Goal: Information Seeking & Learning: Find specific page/section

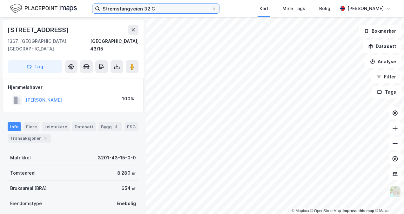
click at [178, 5] on input "Strømstangveien 32 C" at bounding box center [155, 9] width 111 height 10
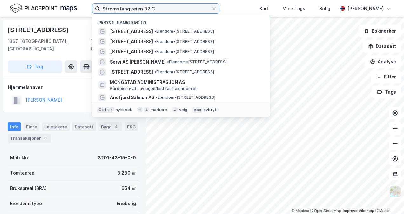
drag, startPoint x: 176, startPoint y: 6, endPoint x: 76, endPoint y: -4, distance: 99.8
click at [76, 0] on html "Strømstangveien 32 C Nylige søk (7) Strømstangveien 32C • Eiendom • [STREET_ADD…" at bounding box center [202, 107] width 404 height 214
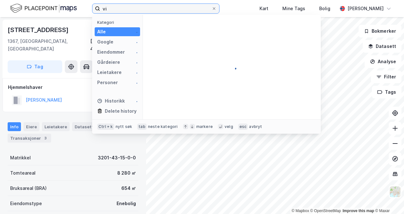
type input "v"
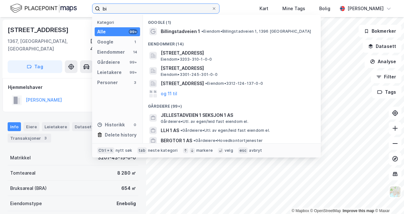
type input "b"
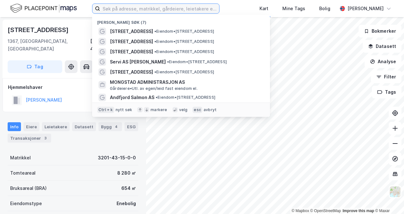
click at [156, 10] on input at bounding box center [159, 9] width 119 height 10
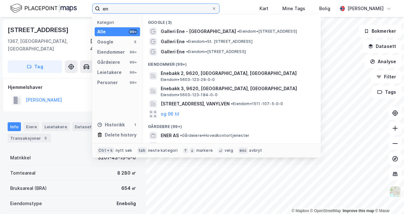
type input "e"
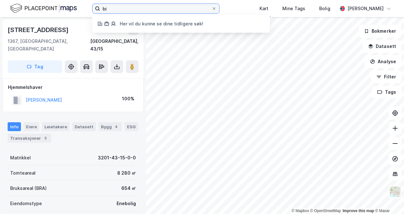
type input "b"
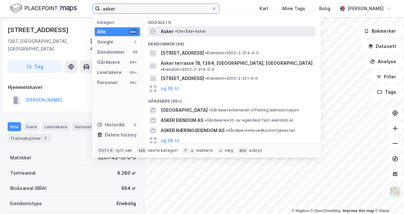
type input "asker"
click at [190, 31] on span "• Område • Asker" at bounding box center [190, 31] width 31 height 5
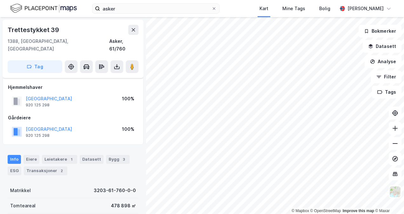
scroll to position [3, 0]
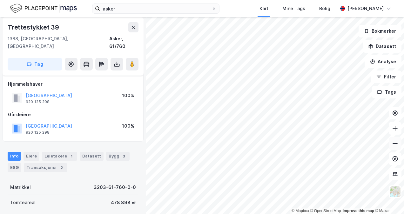
click at [398, 141] on button at bounding box center [394, 143] width 13 height 13
click at [198, 214] on html "asker Kart Mine Tags Bolig [PERSON_NAME] © Mapbox © OpenStreetMap Improve this …" at bounding box center [202, 107] width 404 height 214
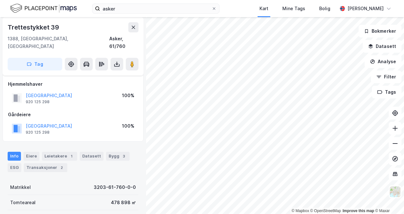
scroll to position [3, 0]
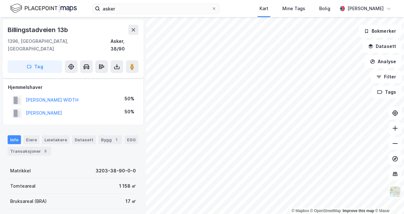
scroll to position [3, 0]
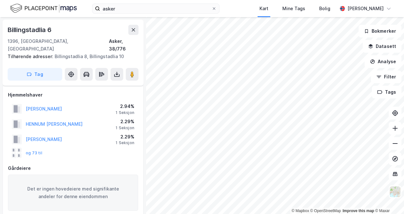
scroll to position [3, 0]
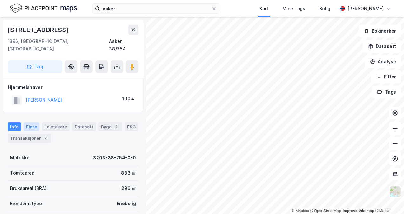
click at [30, 122] on div "Eiere" at bounding box center [31, 126] width 16 height 9
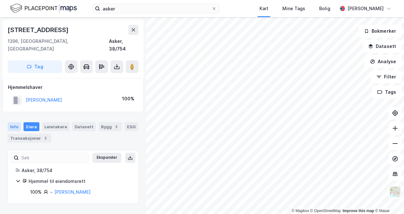
click at [15, 122] on div "Info" at bounding box center [14, 126] width 13 height 9
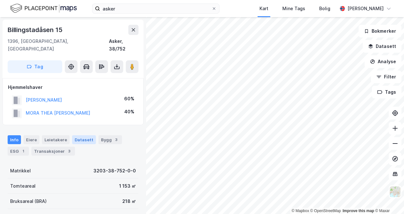
scroll to position [137, 0]
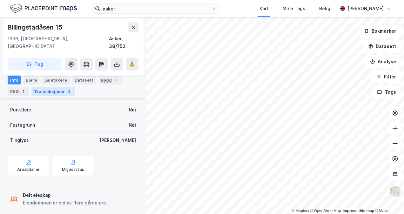
click at [51, 89] on div "Transaksjoner 3" at bounding box center [52, 91] width 43 height 9
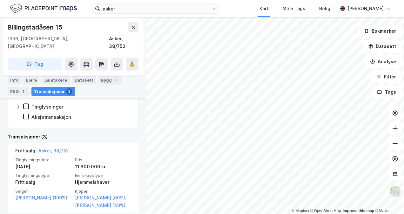
scroll to position [132, 0]
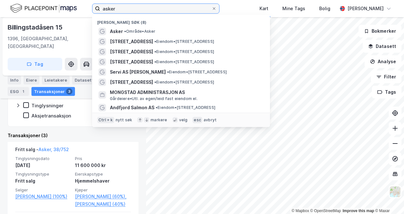
drag, startPoint x: 133, startPoint y: 12, endPoint x: 85, endPoint y: -8, distance: 52.2
click at [85, 0] on html "asker Nylige søk (8) Asker • Område • [STREET_ADDRESS] • Eiendom • [STREET_ADDR…" at bounding box center [202, 107] width 404 height 214
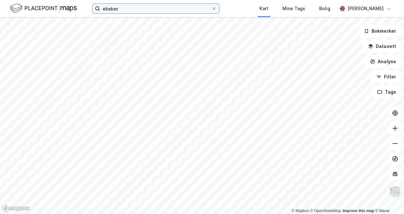
click at [124, 6] on input "ekeber" at bounding box center [155, 9] width 111 height 10
click at [114, 10] on input "ekeber" at bounding box center [155, 9] width 111 height 10
type input "b"
type input "g"
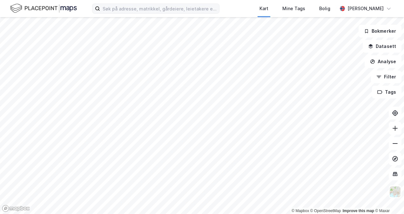
click at [99, 8] on icon at bounding box center [97, 8] width 5 height 5
click at [100, 8] on input at bounding box center [159, 9] width 119 height 10
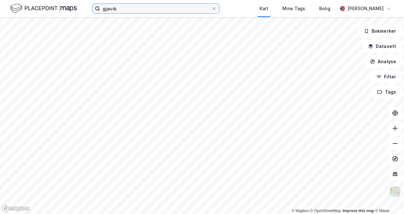
click at [108, 8] on input "gjøvik" at bounding box center [155, 9] width 111 height 10
type input "h"
type input "harstad"
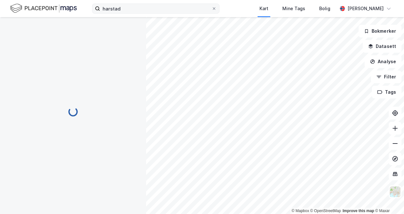
scroll to position [62, 0]
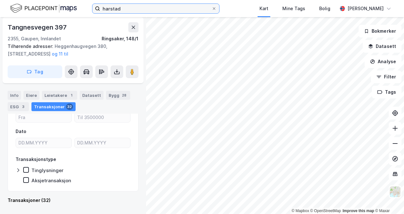
click at [126, 10] on input "harstad" at bounding box center [155, 9] width 111 height 10
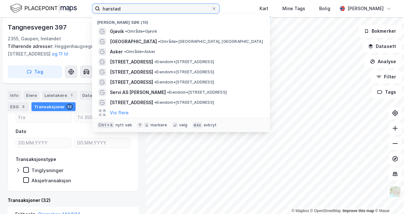
click at [126, 10] on input "harstad" at bounding box center [155, 9] width 111 height 10
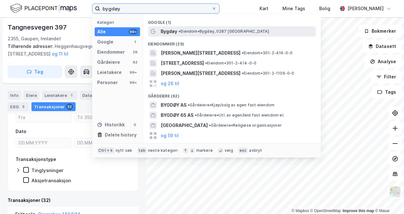
type input "bygdøy"
click at [202, 36] on div "Eiendommer (29)" at bounding box center [232, 41] width 178 height 11
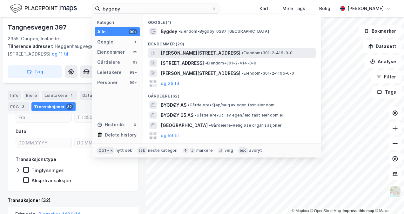
click at [194, 52] on span "[PERSON_NAME][STREET_ADDRESS]" at bounding box center [201, 53] width 80 height 8
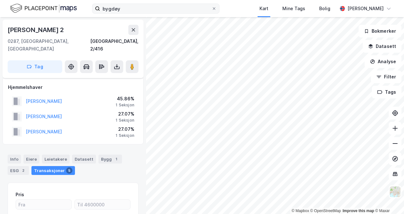
scroll to position [62, 0]
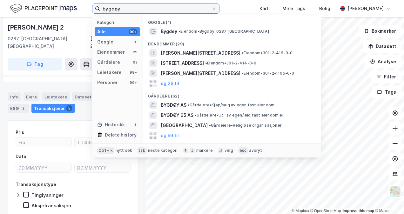
click at [115, 4] on input "bygdøy" at bounding box center [155, 9] width 111 height 10
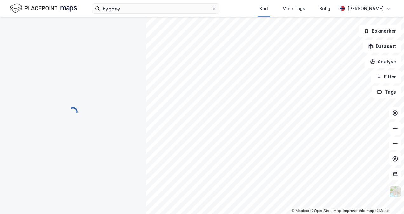
scroll to position [62, 0]
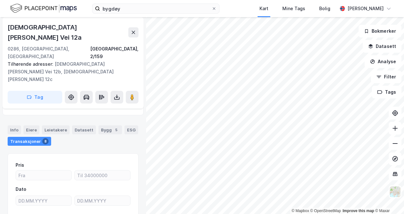
click at [0, 118] on div "Info [PERSON_NAME] Datasett Bygg 5 ESG Transaksjoner 8" at bounding box center [73, 133] width 146 height 30
click at [14, 125] on div "Info" at bounding box center [14, 129] width 13 height 9
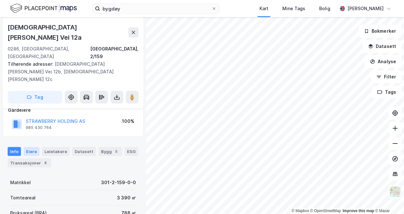
click at [33, 147] on div "Eiere" at bounding box center [31, 151] width 16 height 9
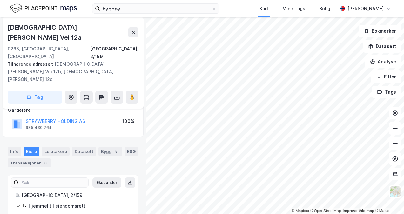
scroll to position [80, 0]
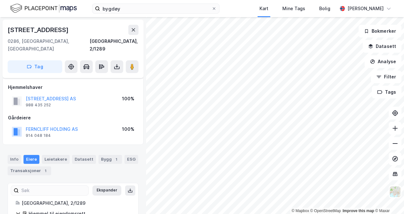
scroll to position [33, 0]
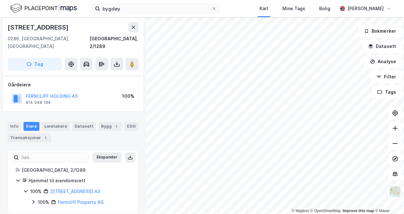
click at [37, 198] on div "100% Ferncliff Property AS" at bounding box center [81, 202] width 100 height 8
click at [35, 199] on div "Ekspander [GEOGRAPHIC_DATA], 2/1289 Hjemmel til eiendomsrett 100% [STREET_ADDRE…" at bounding box center [73, 182] width 131 height 64
click at [38, 198] on div "100%" at bounding box center [43, 202] width 11 height 8
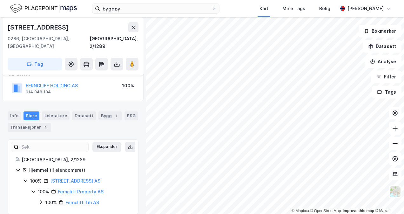
scroll to position [43, 0]
click at [41, 199] on div "100% Ferncliff Tih AS" at bounding box center [84, 203] width 92 height 8
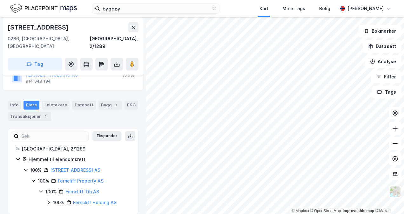
click at [48, 199] on div "100% Ferncliff Holding AS" at bounding box center [88, 203] width 84 height 8
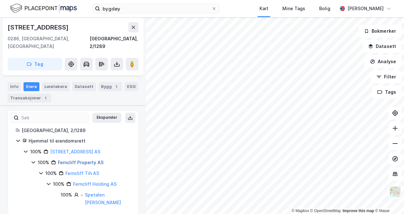
scroll to position [72, 0]
click at [273, 15] on div "bygdøy Kart Mine Tags [PERSON_NAME] © Mapbox © OpenStreetMap Improve this map ©…" at bounding box center [202, 107] width 404 height 214
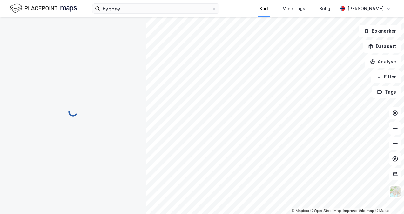
scroll to position [30, 0]
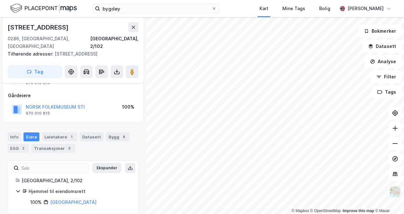
click at [122, 17] on div "[STREET_ADDRESS], 2/102 Tilhørende adresser: [STREET_ADDRESS] Tag" at bounding box center [73, 50] width 141 height 66
click at [116, 3] on label "bygdøy" at bounding box center [155, 8] width 127 height 10
click at [116, 4] on input "bygdøy" at bounding box center [155, 9] width 111 height 10
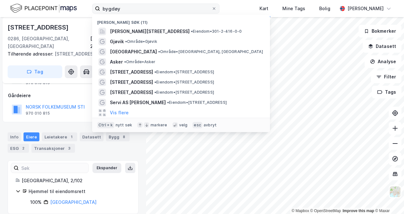
click at [116, 3] on label "bygdøy" at bounding box center [155, 8] width 127 height 10
click at [116, 4] on input "bygdøy" at bounding box center [155, 9] width 111 height 10
click at [114, 6] on input "bygdøy" at bounding box center [155, 9] width 111 height 10
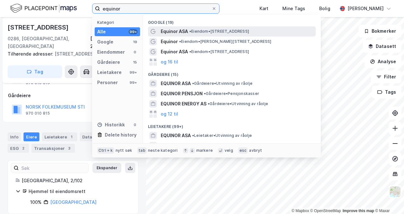
type input "equinor"
click at [171, 34] on span "Equinor ASA" at bounding box center [174, 32] width 27 height 8
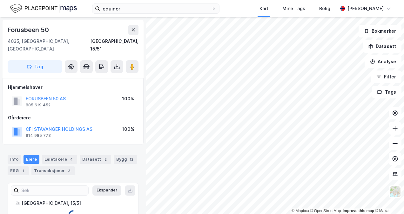
scroll to position [14, 0]
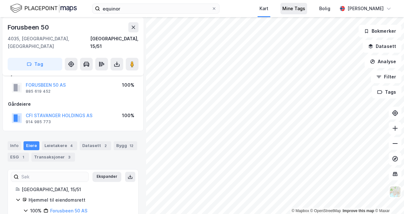
click at [293, 5] on div "equinor Kart Mine Tags Bolig [PERSON_NAME] © Mapbox © OpenStreetMap Improve thi…" at bounding box center [202, 107] width 404 height 214
